Goal: Find specific page/section: Find specific page/section

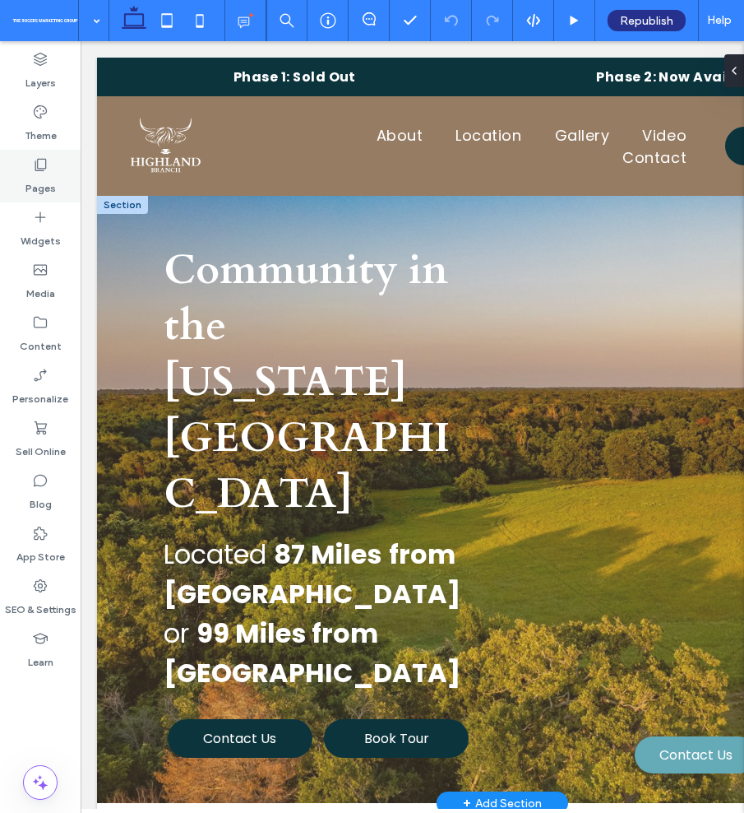
click at [46, 160] on icon at bounding box center [40, 164] width 16 height 16
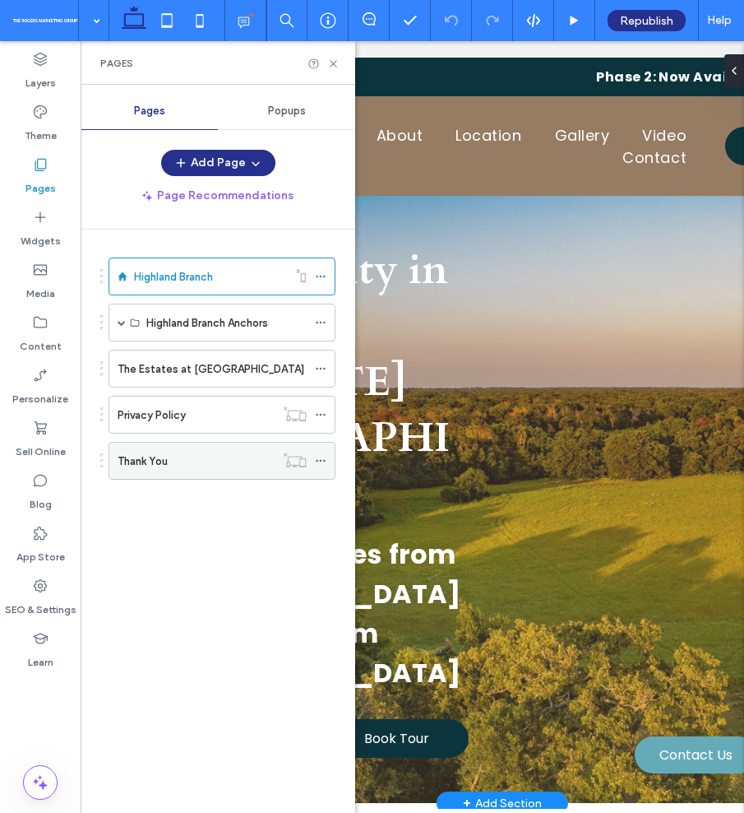
click at [165, 463] on label "Thank You" at bounding box center [143, 461] width 50 height 29
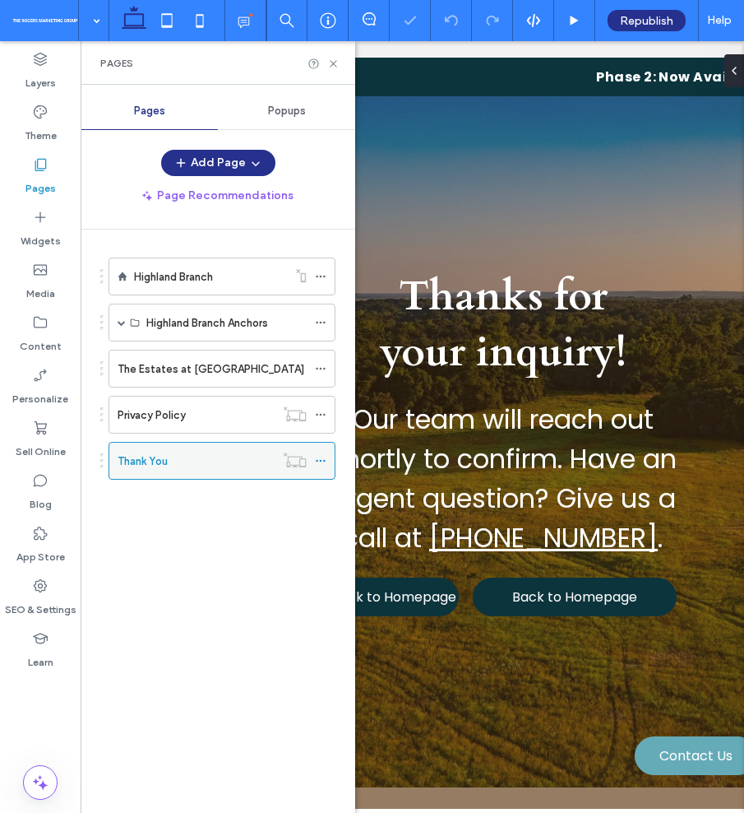
click at [320, 460] on use at bounding box center [320, 461] width 9 height 2
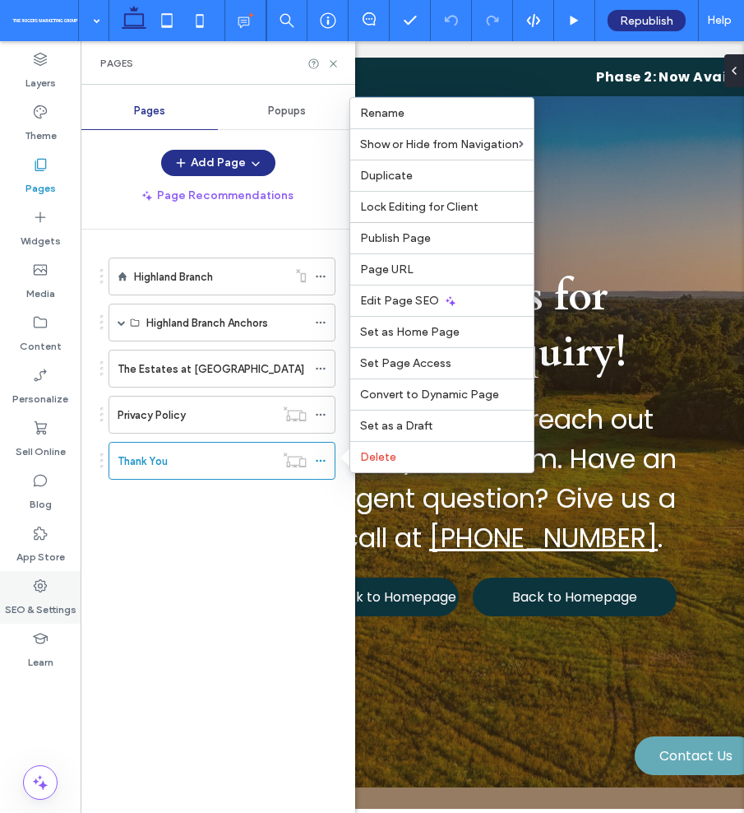
click at [46, 607] on label "SEO & Settings" at bounding box center [41, 605] width 72 height 23
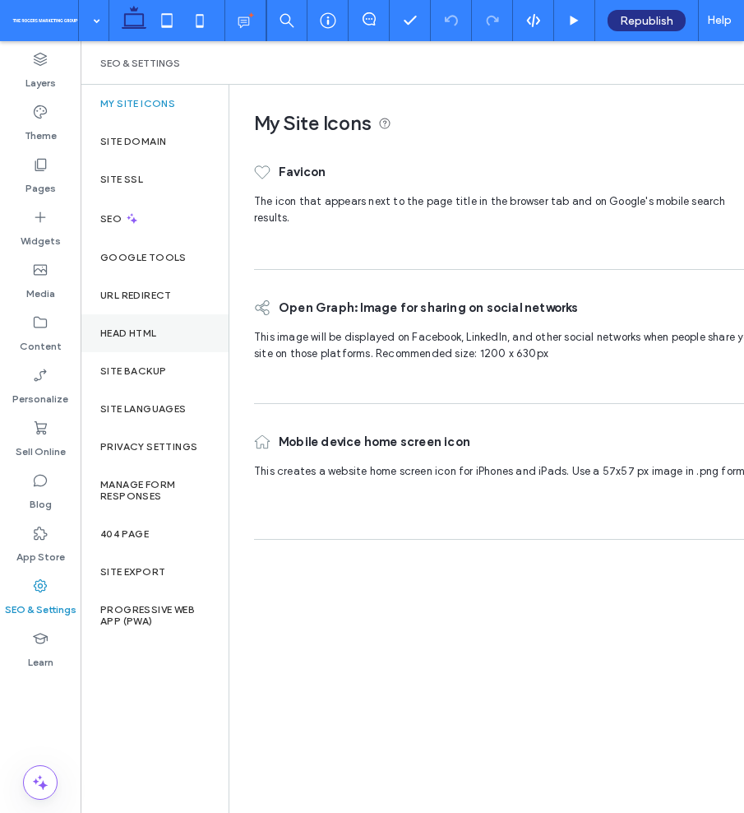
click at [178, 329] on div "Head HTML" at bounding box center [155, 333] width 148 height 38
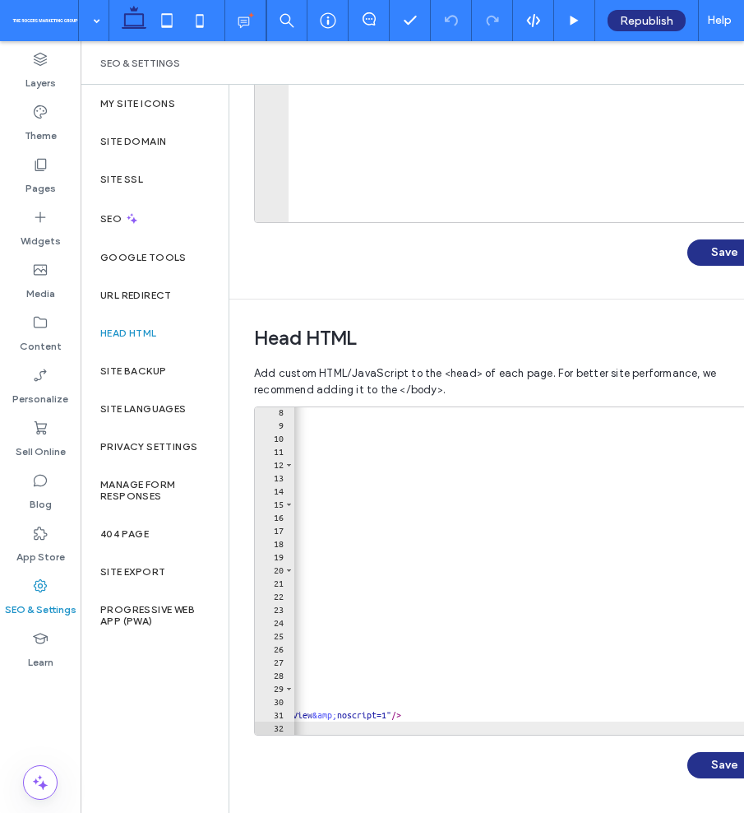
scroll to position [94, 0]
